Goal: Information Seeking & Learning: Learn about a topic

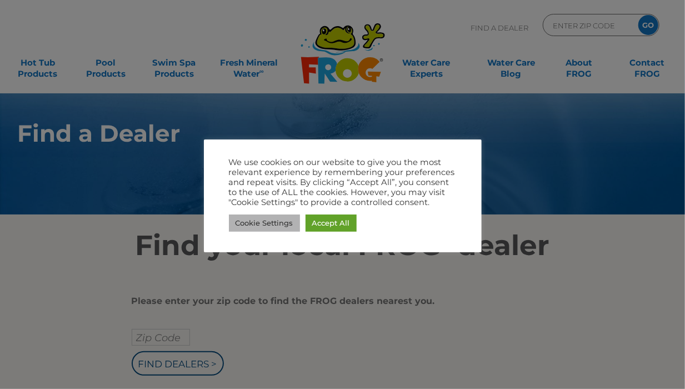
click at [278, 222] on link "Cookie Settings" at bounding box center [264, 223] width 71 height 17
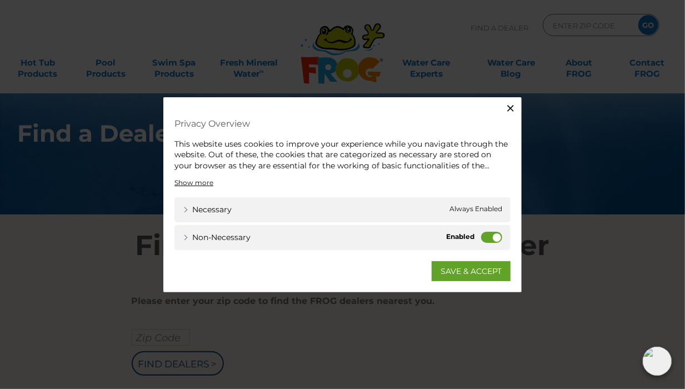
click at [490, 238] on label "Non-necessary" at bounding box center [491, 237] width 21 height 11
click at [0, 0] on input "Non-necessary" at bounding box center [0, 0] width 0 height 0
click at [469, 268] on link "SAVE & ACCEPT" at bounding box center [471, 271] width 79 height 20
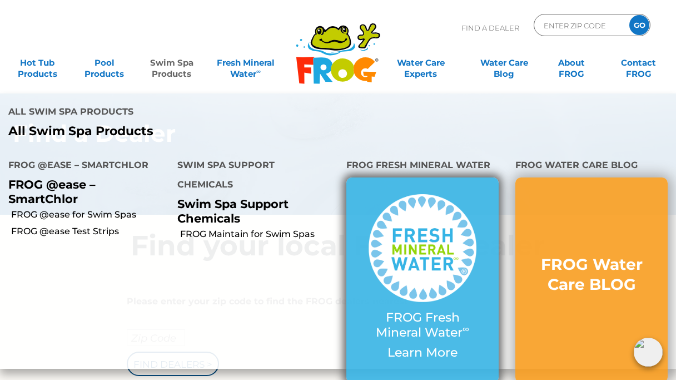
click at [421, 245] on img at bounding box center [422, 248] width 108 height 108
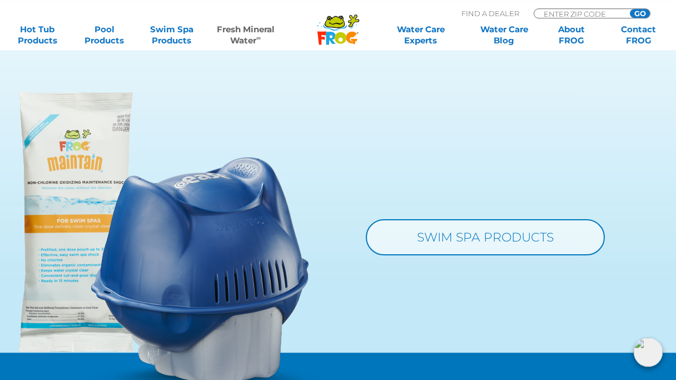
scroll to position [983, 0]
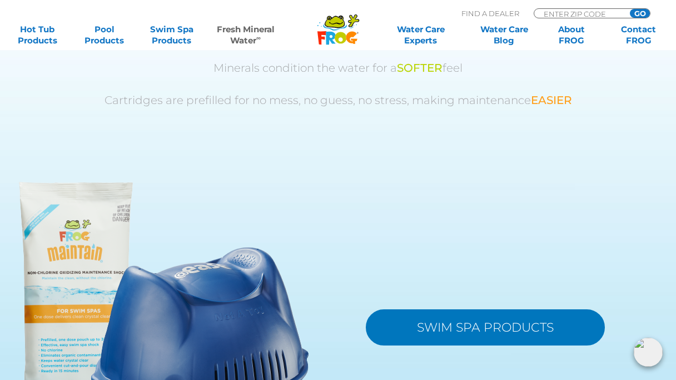
click at [413, 325] on link "SWIM SPA PRODUCTS" at bounding box center [485, 327] width 239 height 36
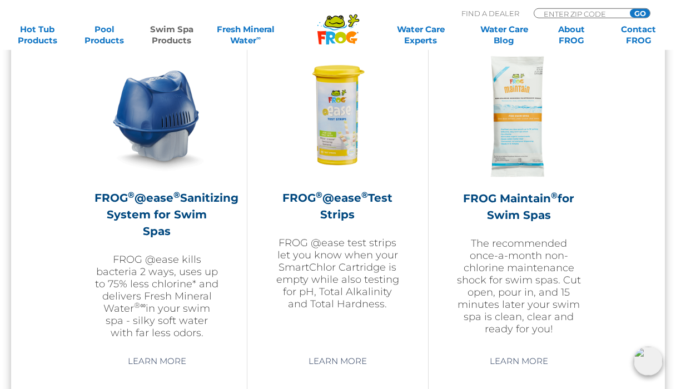
scroll to position [1040, 0]
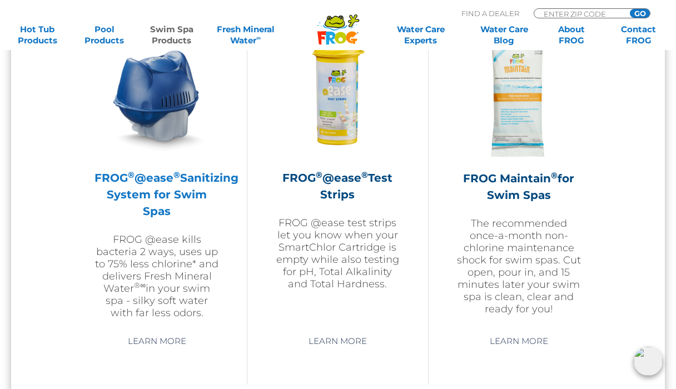
click at [165, 188] on h2 "FROG ® @ease ® Sanitizing System for Swim Spas" at bounding box center [156, 195] width 124 height 50
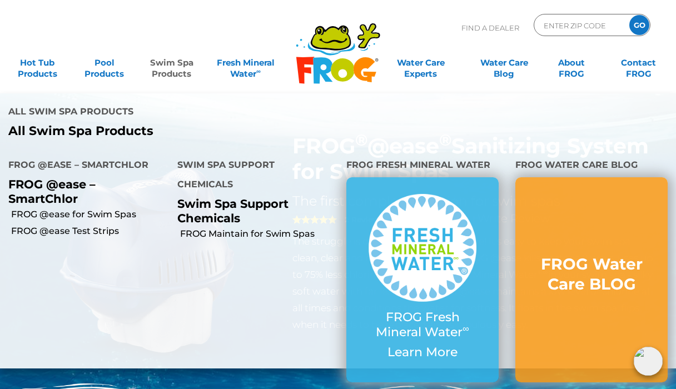
click at [182, 69] on link "Swim Spa Products" at bounding box center [172, 63] width 52 height 22
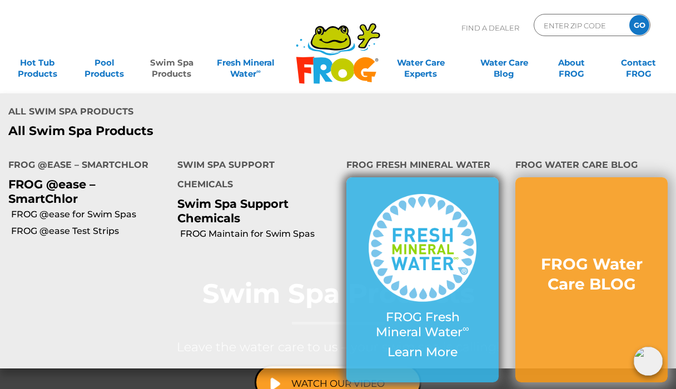
click at [411, 210] on img at bounding box center [422, 248] width 108 height 108
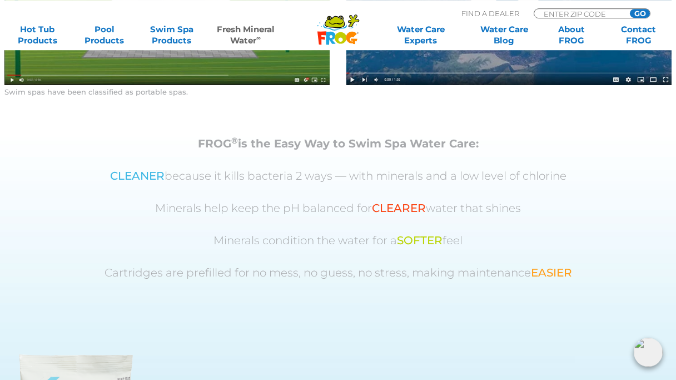
scroll to position [809, 0]
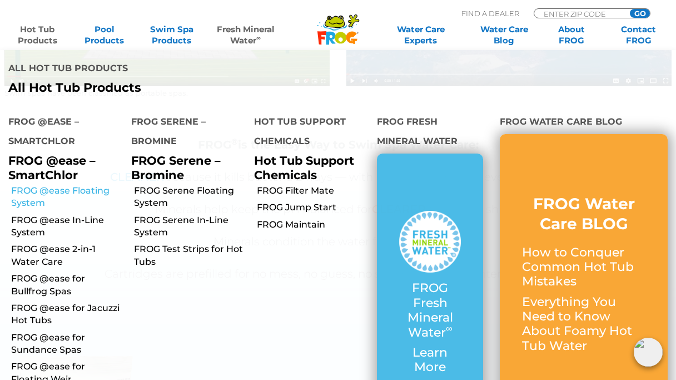
click at [92, 185] on link "FROG @ease Floating System" at bounding box center [67, 197] width 112 height 25
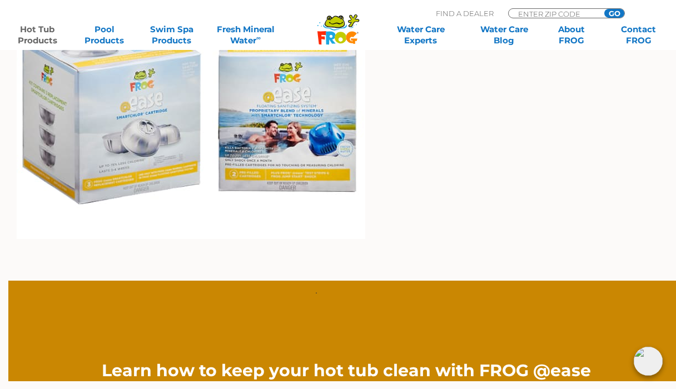
scroll to position [1618, 0]
